Goal: Information Seeking & Learning: Learn about a topic

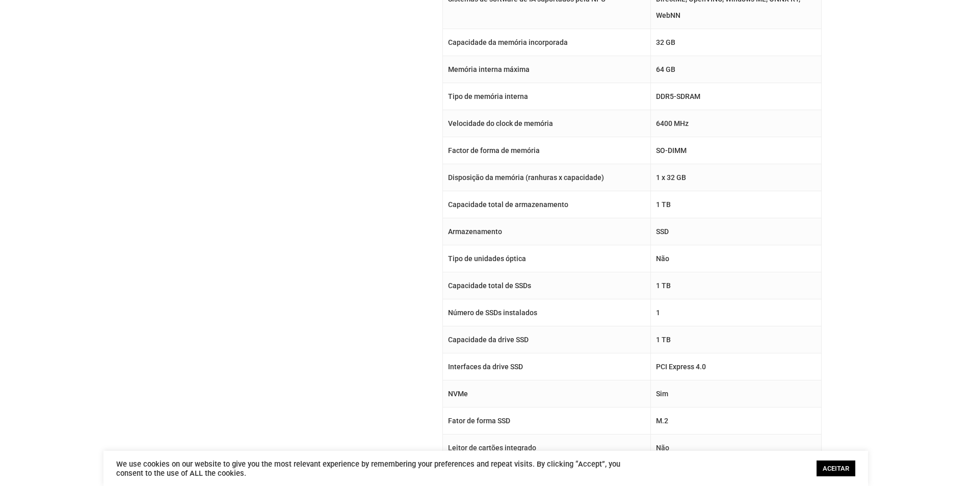
scroll to position [1631, 0]
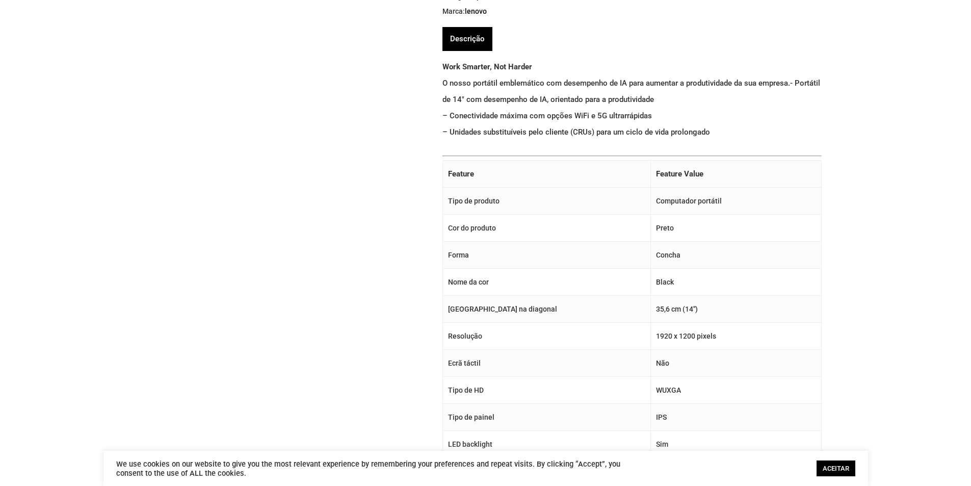
scroll to position [51, 0]
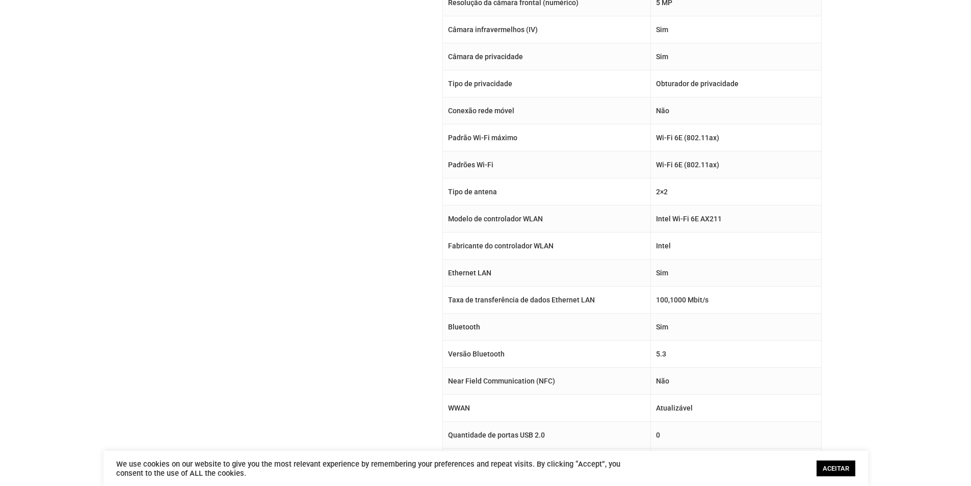
scroll to position [2396, 0]
